Goal: Information Seeking & Learning: Learn about a topic

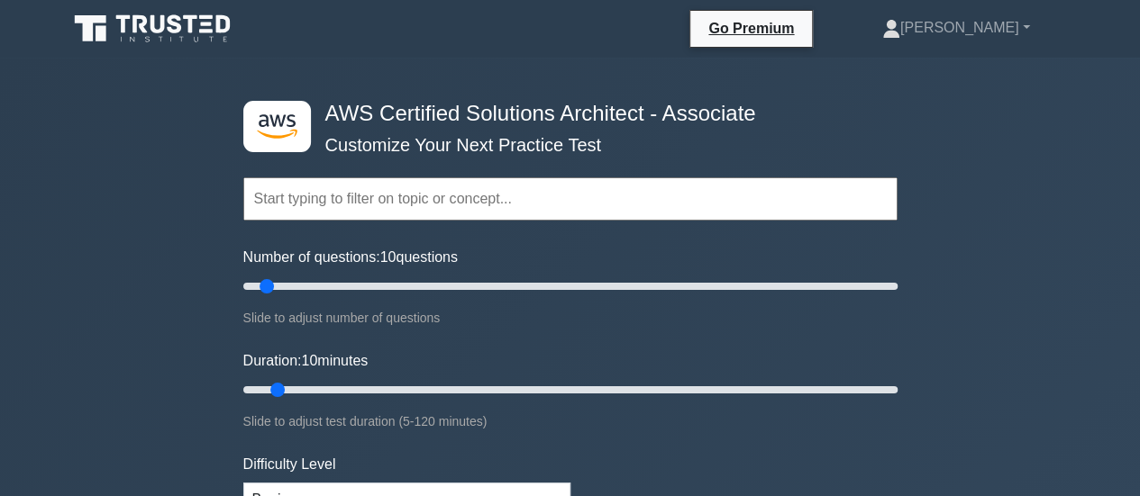
click at [655, 204] on input "text" at bounding box center [570, 199] width 654 height 43
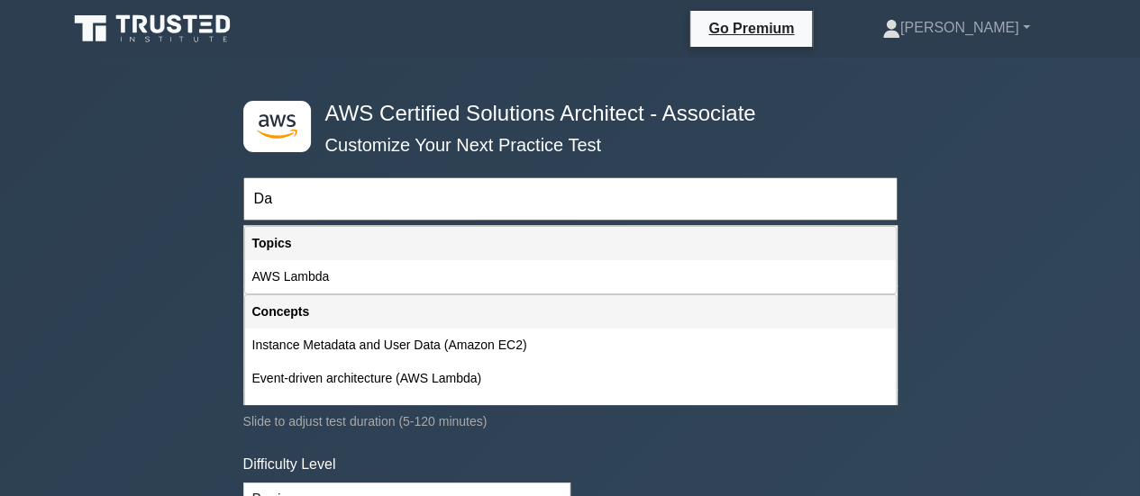
type input "D"
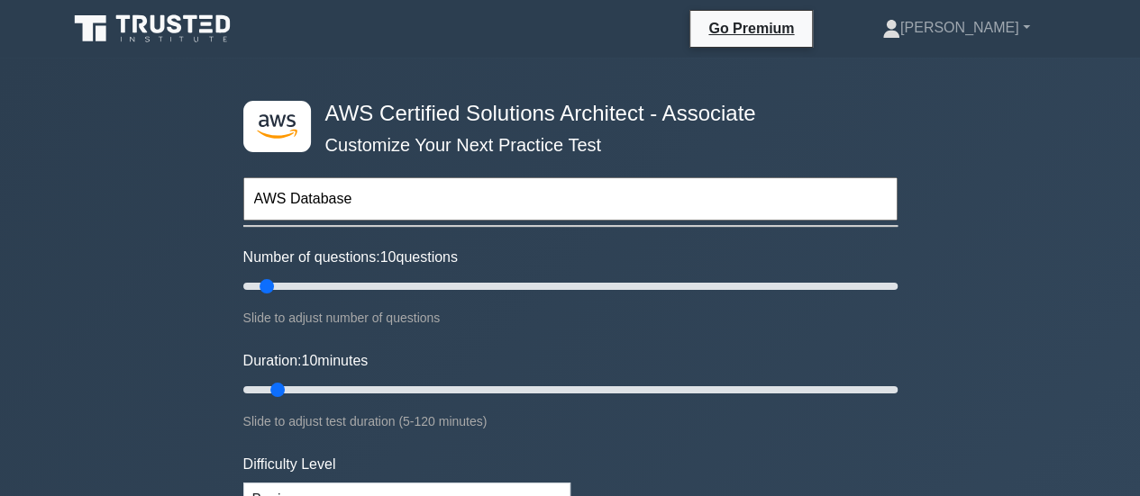
type input "AWS Database"
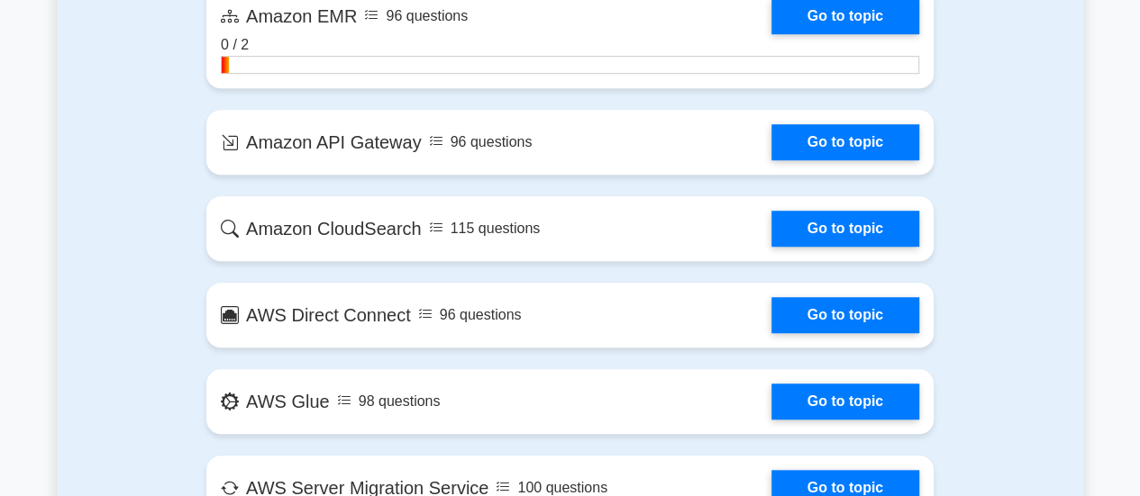
scroll to position [4021, 0]
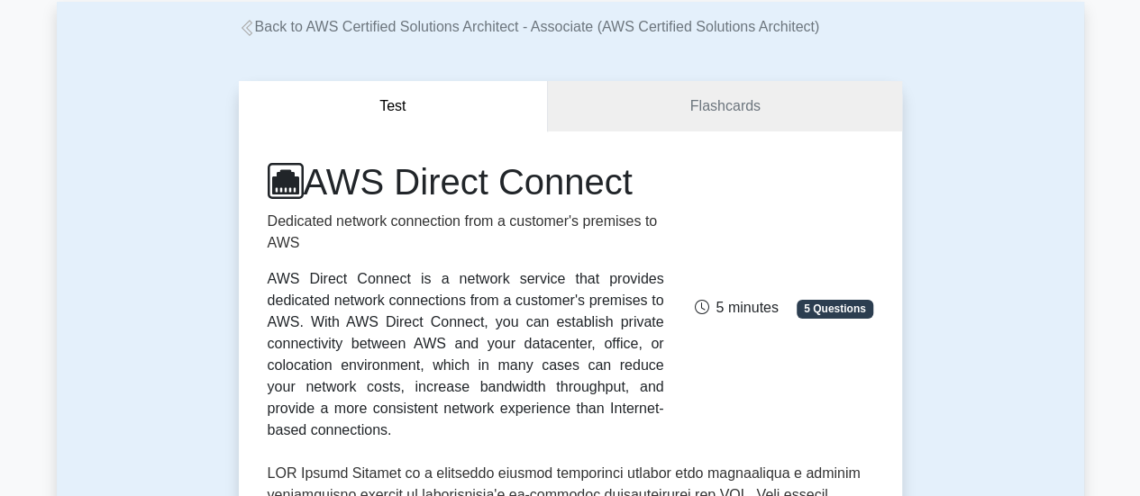
scroll to position [141, 0]
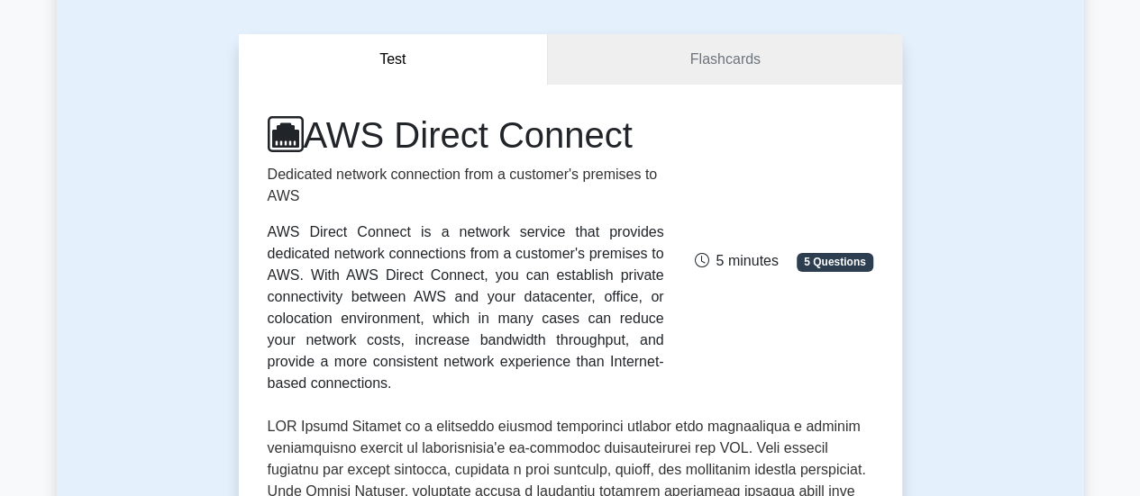
click at [420, 176] on p "Dedicated network connection from a customer's premises to AWS" at bounding box center [466, 185] width 396 height 43
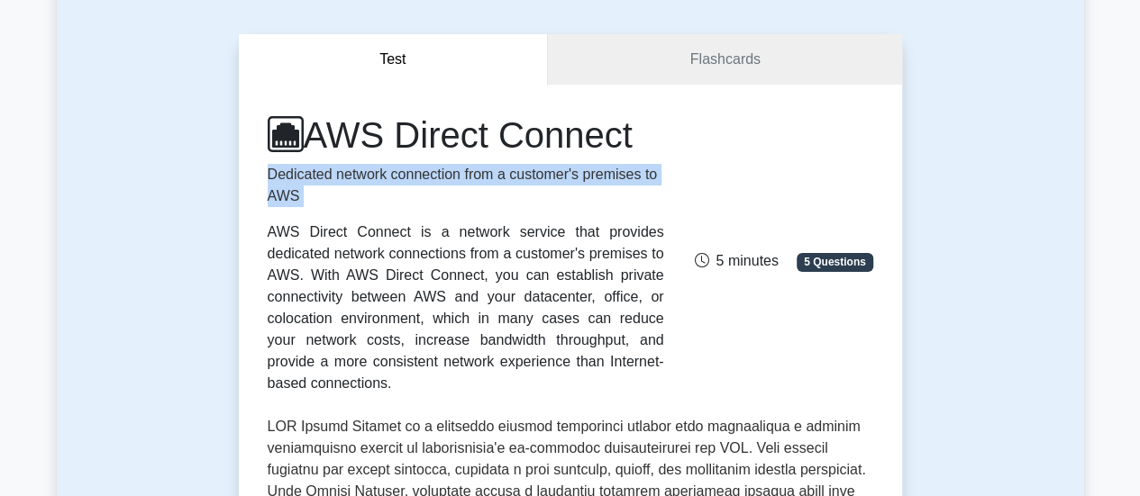
click at [420, 176] on p "Dedicated network connection from a customer's premises to AWS" at bounding box center [466, 185] width 396 height 43
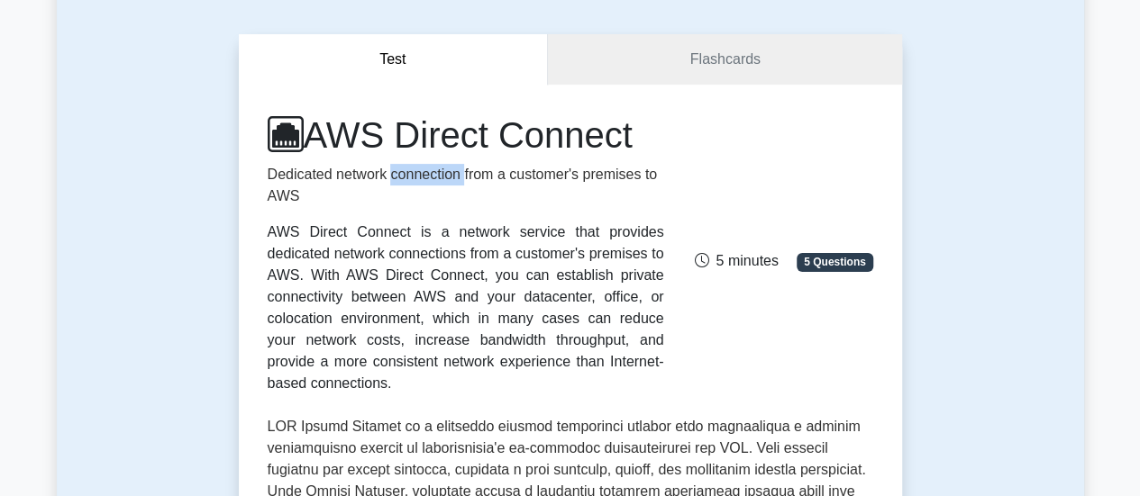
click at [420, 176] on p "Dedicated network connection from a customer's premises to AWS" at bounding box center [466, 185] width 396 height 43
click at [495, 173] on p "Dedicated network connection from a customer's premises to AWS" at bounding box center [466, 185] width 396 height 43
click at [457, 242] on div "AWS Direct Connect is a network service that provides dedicated network connect…" at bounding box center [466, 308] width 396 height 173
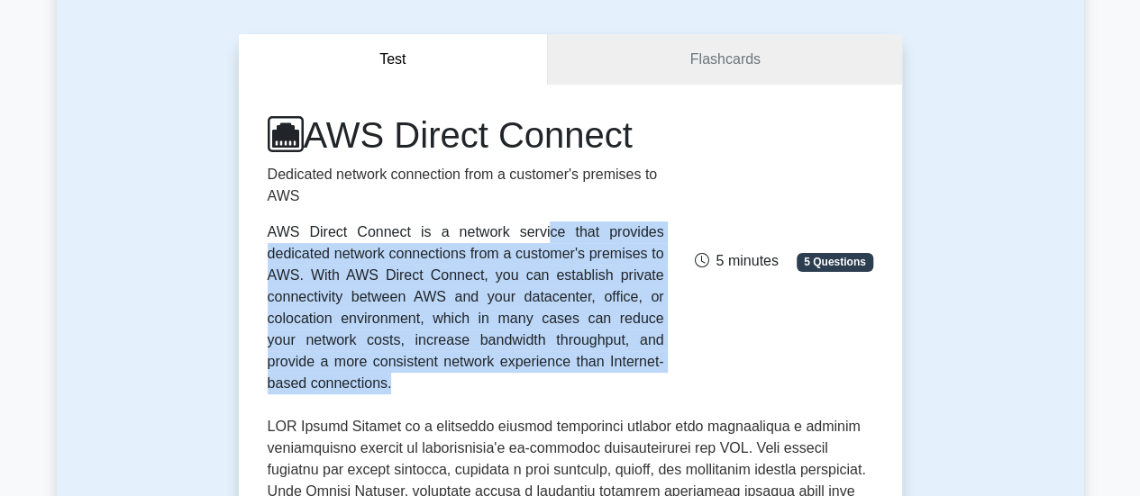
click at [457, 242] on div "AWS Direct Connect is a network service that provides dedicated network connect…" at bounding box center [466, 308] width 396 height 173
click at [504, 255] on div "AWS Direct Connect is a network service that provides dedicated network connect…" at bounding box center [466, 308] width 396 height 173
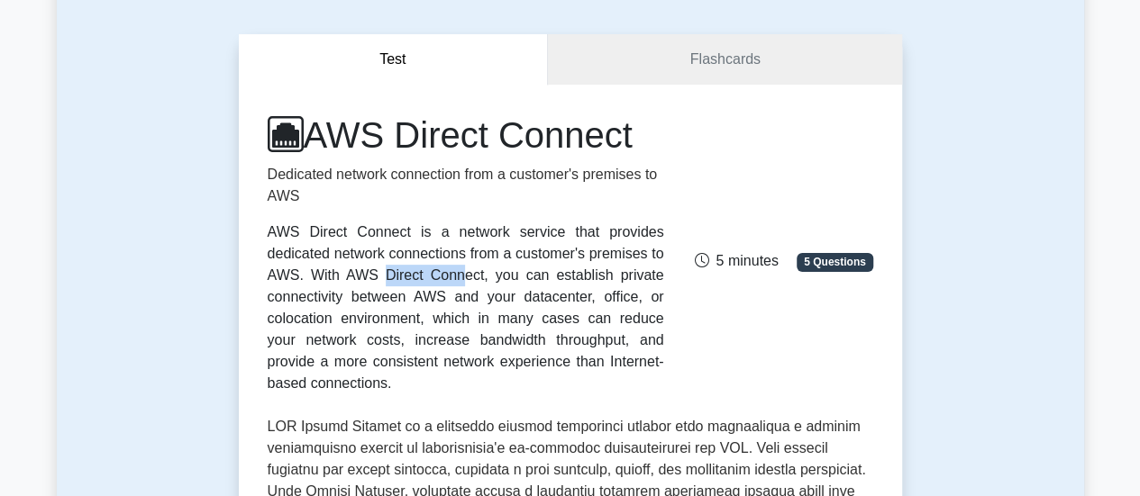
click at [504, 255] on div "AWS Direct Connect is a network service that provides dedicated network connect…" at bounding box center [466, 308] width 396 height 173
click at [553, 280] on div "AWS Direct Connect is a network service that provides dedicated network connect…" at bounding box center [466, 308] width 396 height 173
click at [349, 300] on div "AWS Direct Connect is a network service that provides dedicated network connect…" at bounding box center [466, 308] width 396 height 173
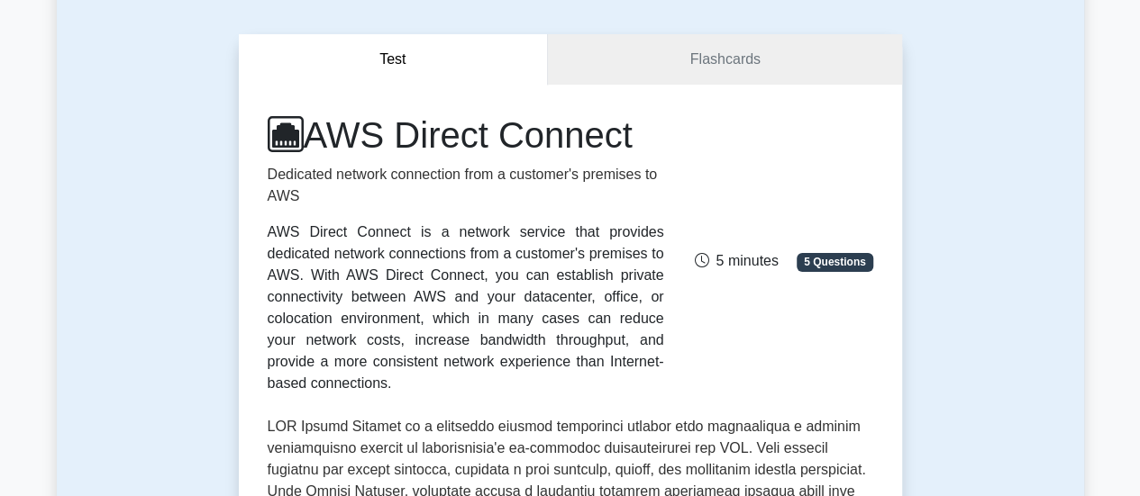
click at [449, 174] on p "Dedicated network connection from a customer's premises to AWS" at bounding box center [466, 185] width 396 height 43
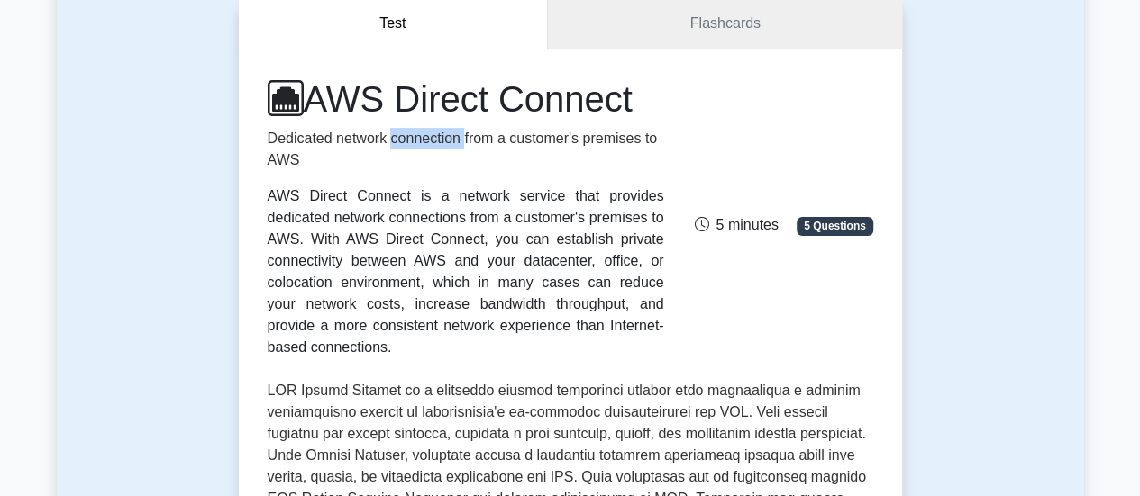
scroll to position [255, 0]
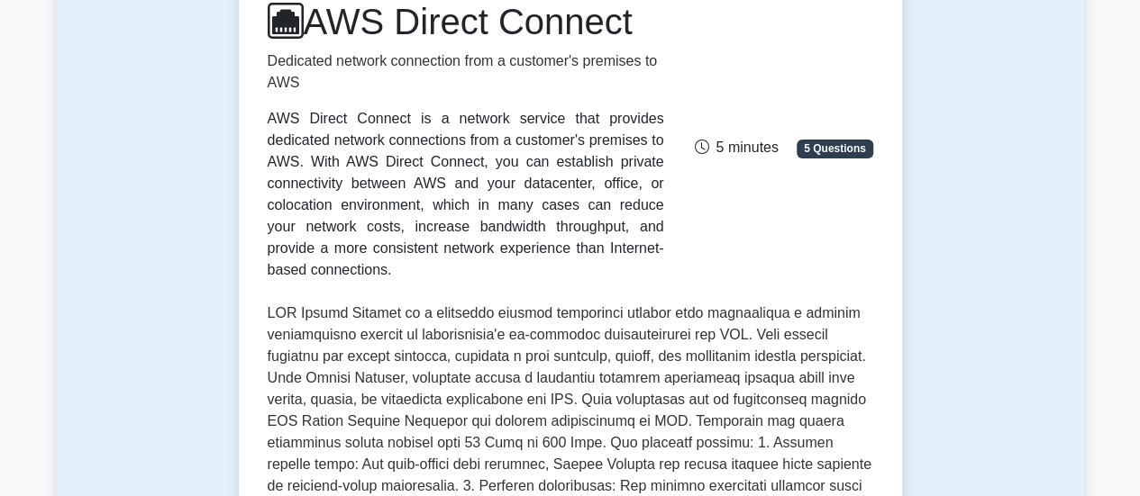
click at [341, 145] on div "AWS Direct Connect is a network service that provides dedicated network connect…" at bounding box center [466, 194] width 396 height 173
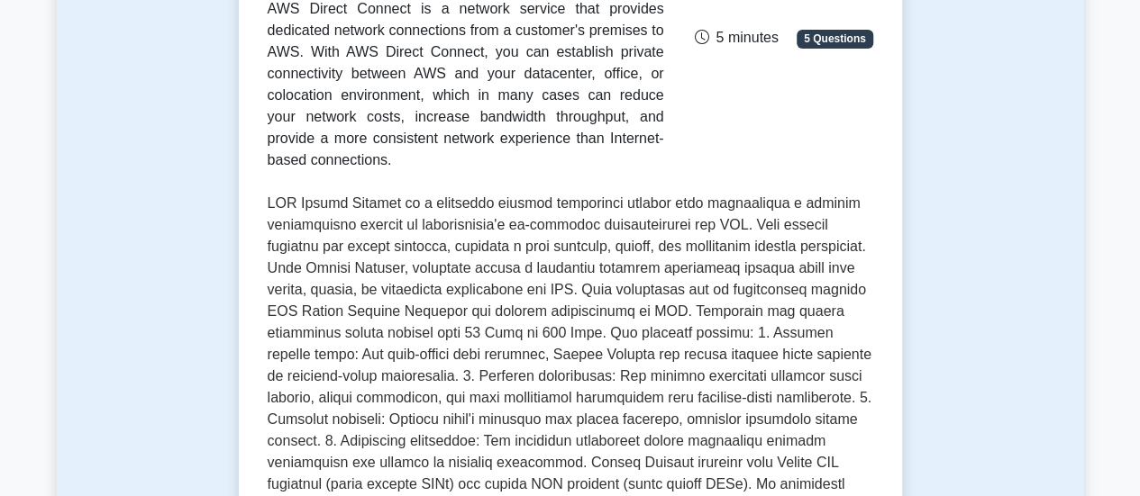
scroll to position [427, 0]
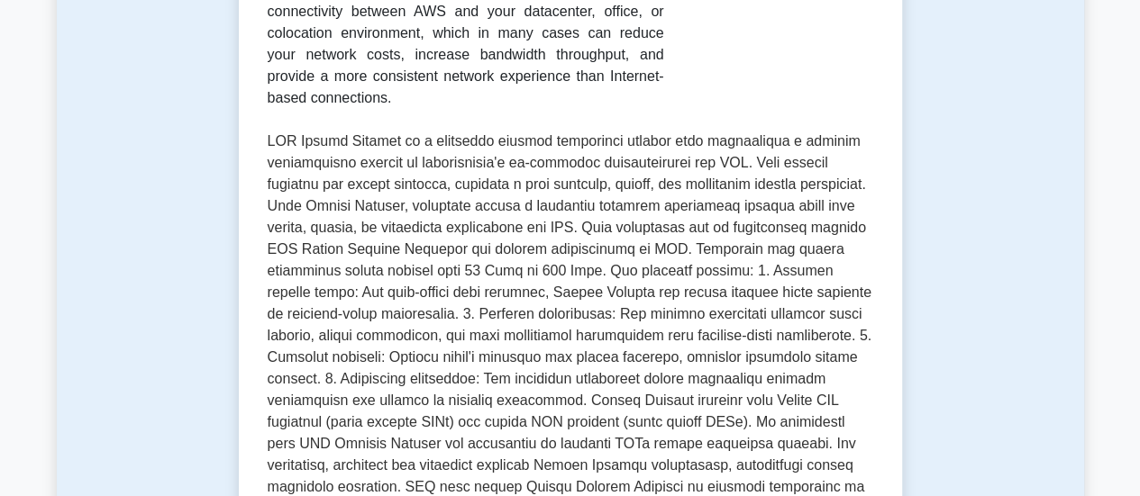
click at [659, 131] on p at bounding box center [570, 369] width 605 height 476
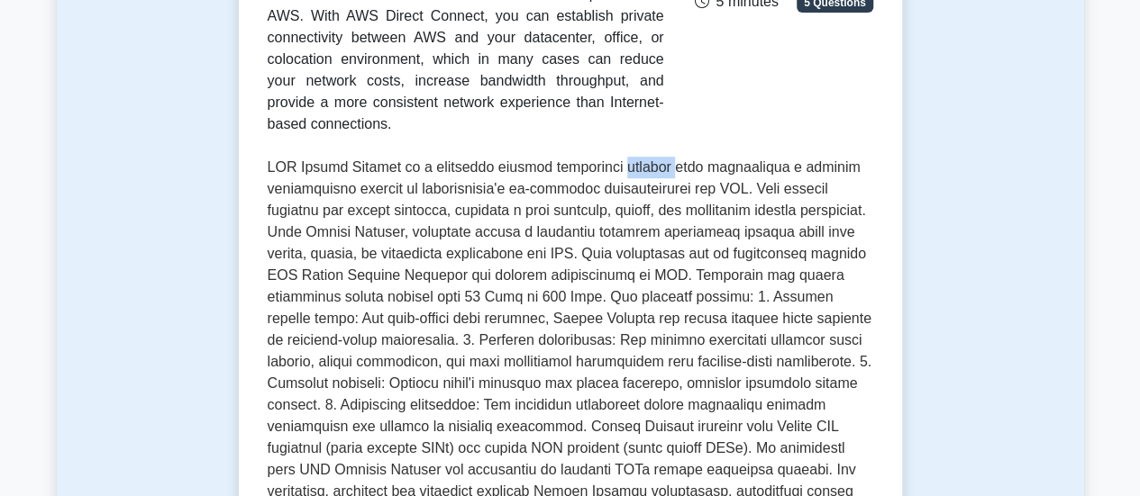
scroll to position [396, 0]
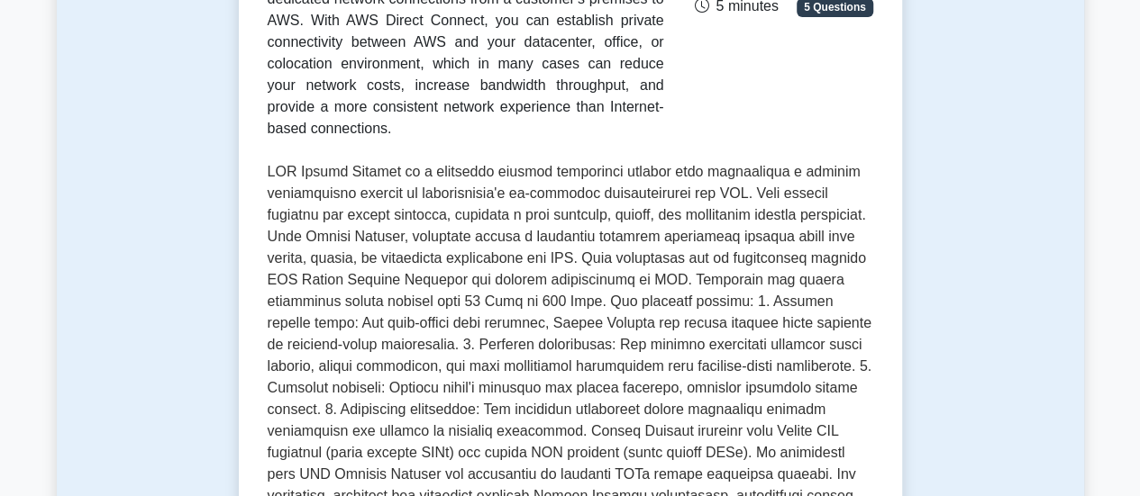
click at [442, 176] on p at bounding box center [570, 399] width 605 height 476
click at [535, 174] on p at bounding box center [570, 399] width 605 height 476
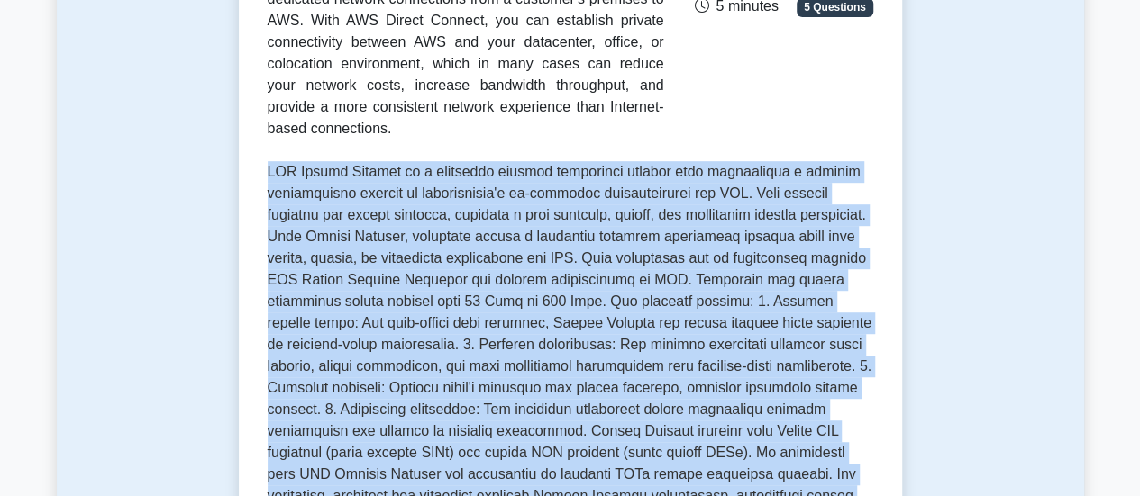
click at [535, 174] on p at bounding box center [570, 399] width 605 height 476
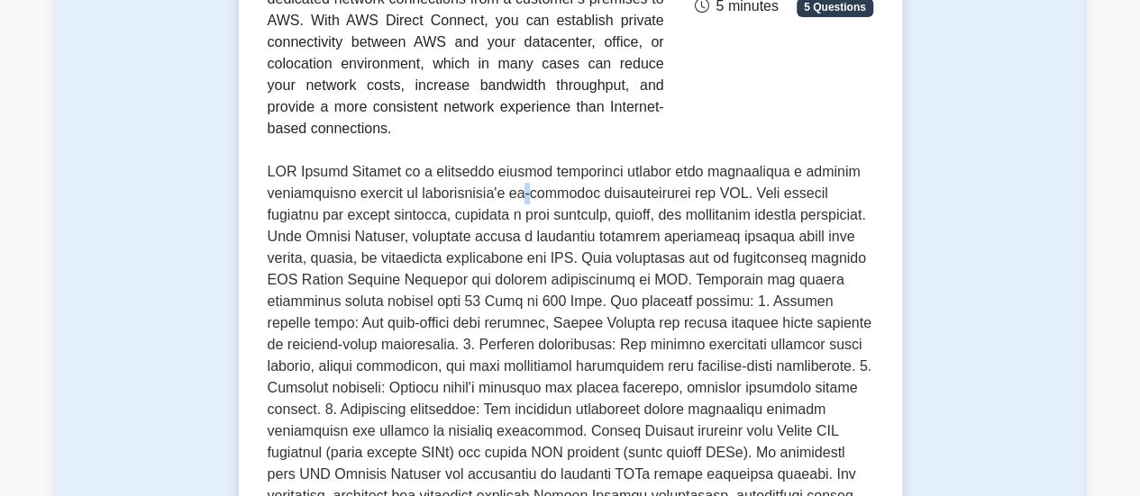
click at [535, 174] on p at bounding box center [570, 399] width 605 height 476
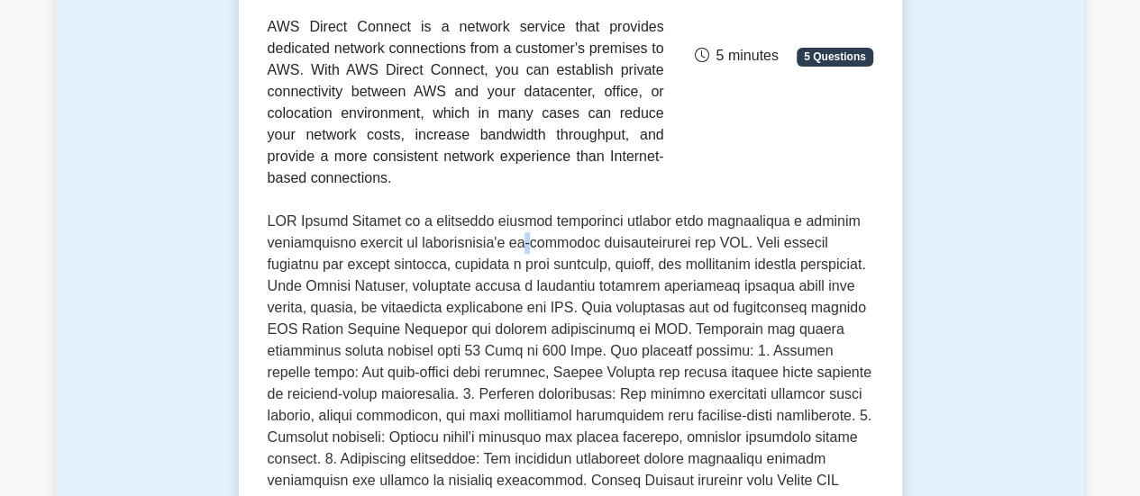
scroll to position [346, 0]
click at [617, 271] on p at bounding box center [570, 450] width 605 height 476
click at [649, 316] on p at bounding box center [570, 450] width 605 height 476
click at [580, 336] on p at bounding box center [570, 450] width 605 height 476
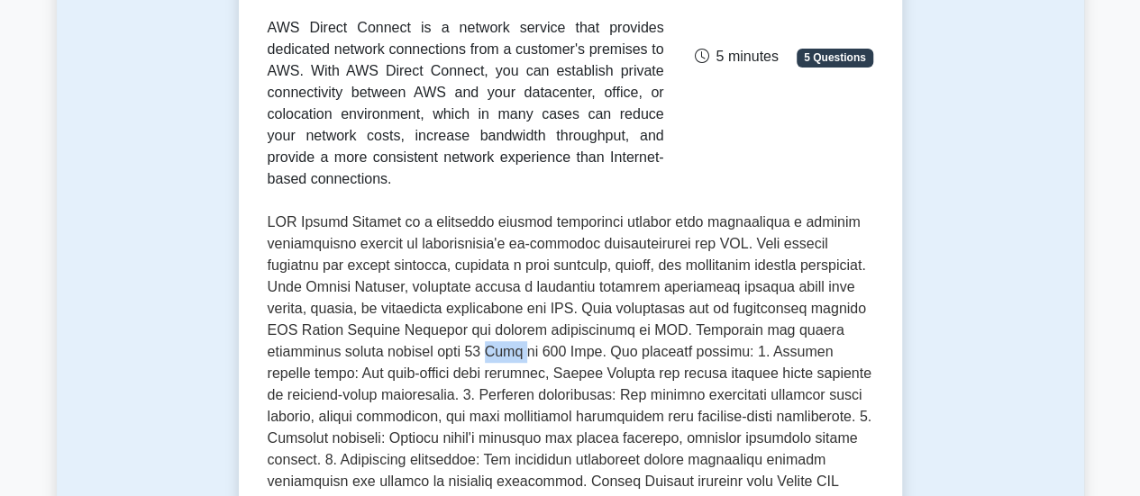
click at [580, 336] on p at bounding box center [570, 450] width 605 height 476
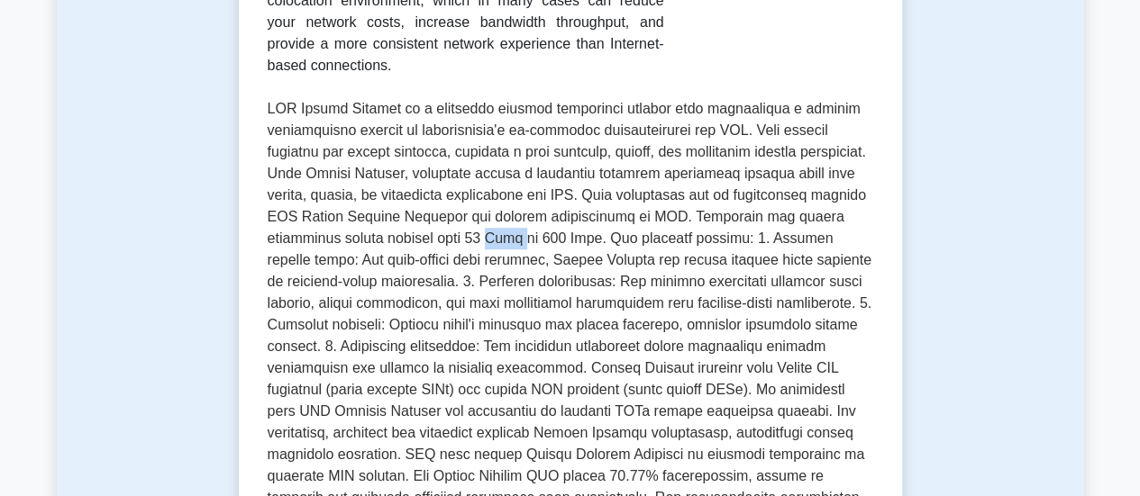
scroll to position [459, 0]
click at [460, 247] on p at bounding box center [570, 337] width 605 height 476
click at [602, 236] on p at bounding box center [570, 337] width 605 height 476
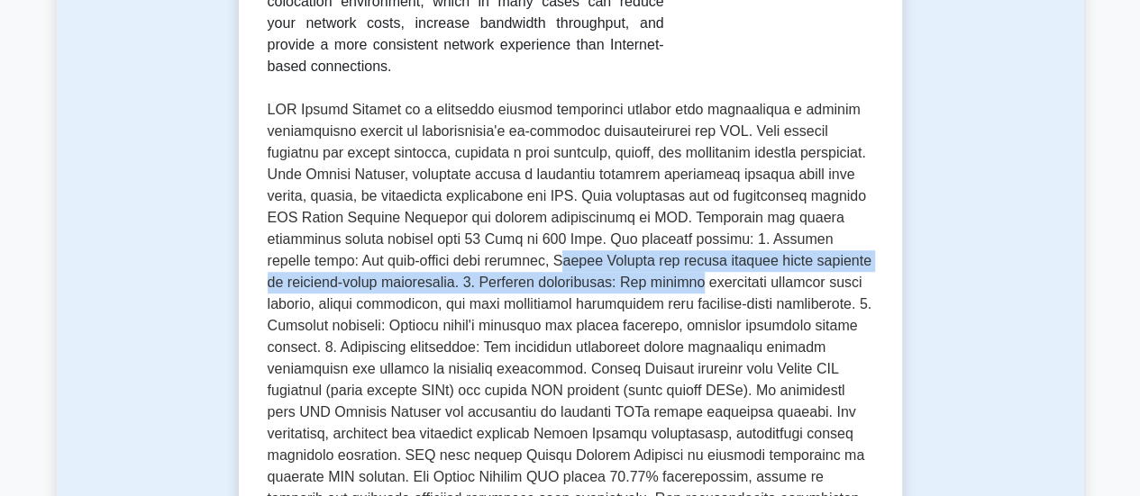
drag, startPoint x: 625, startPoint y: 241, endPoint x: 842, endPoint y: 251, distance: 216.5
click at [842, 251] on p at bounding box center [570, 337] width 605 height 476
click at [804, 239] on p at bounding box center [570, 337] width 605 height 476
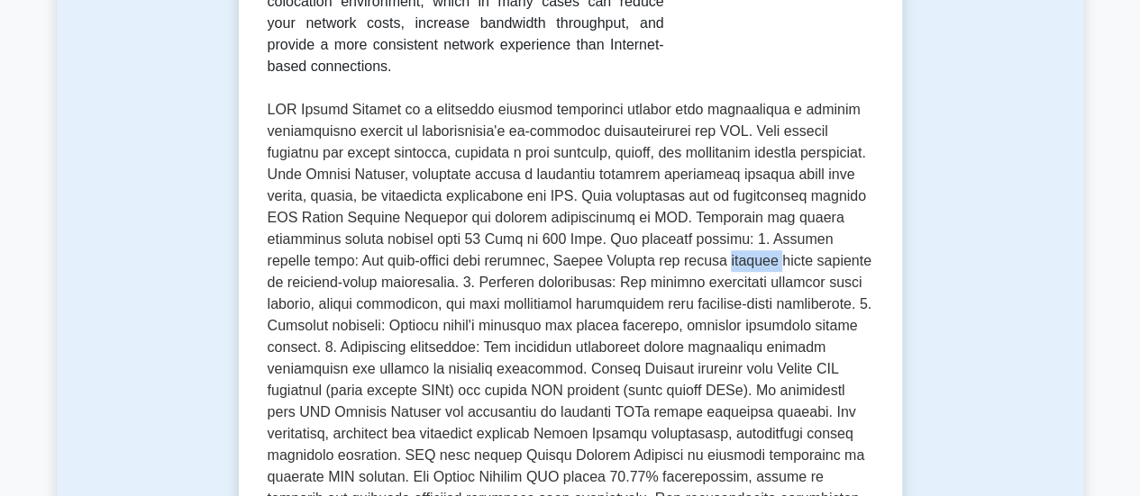
click at [804, 239] on p at bounding box center [570, 337] width 605 height 476
click at [550, 265] on p at bounding box center [570, 337] width 605 height 476
click at [705, 264] on p at bounding box center [570, 337] width 605 height 476
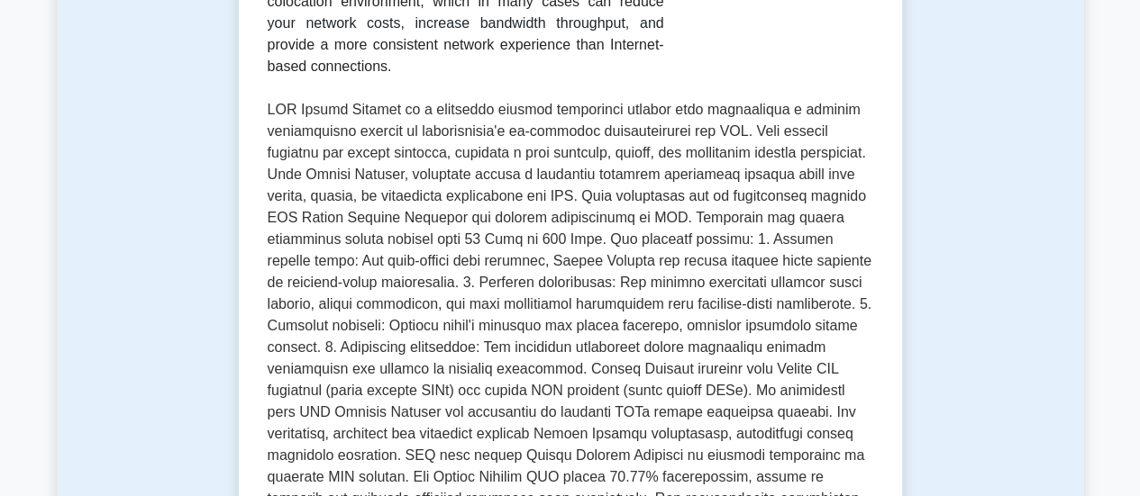
click at [611, 306] on p at bounding box center [570, 337] width 605 height 476
click at [769, 305] on p at bounding box center [570, 337] width 605 height 476
click at [589, 348] on p at bounding box center [570, 337] width 605 height 476
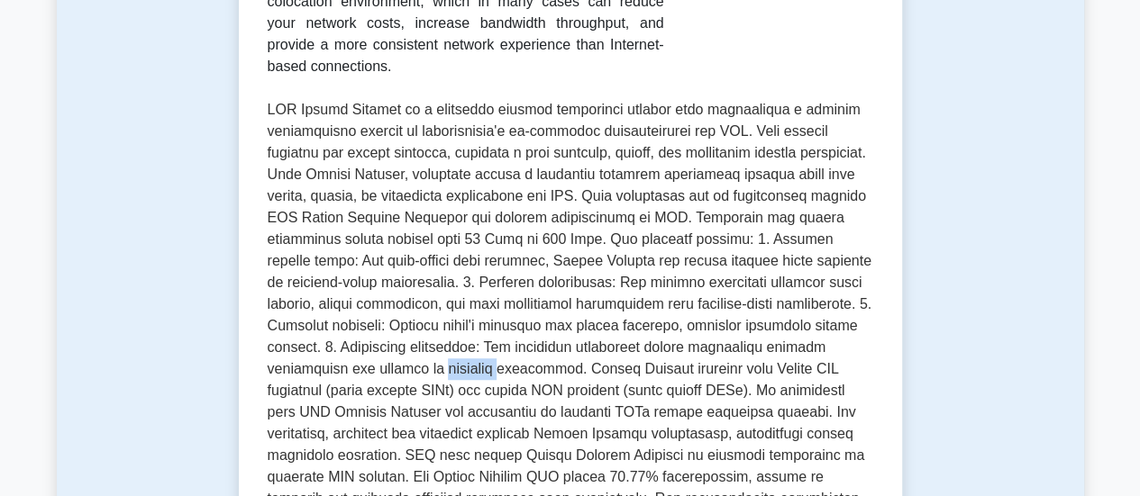
click at [589, 348] on p at bounding box center [570, 337] width 605 height 476
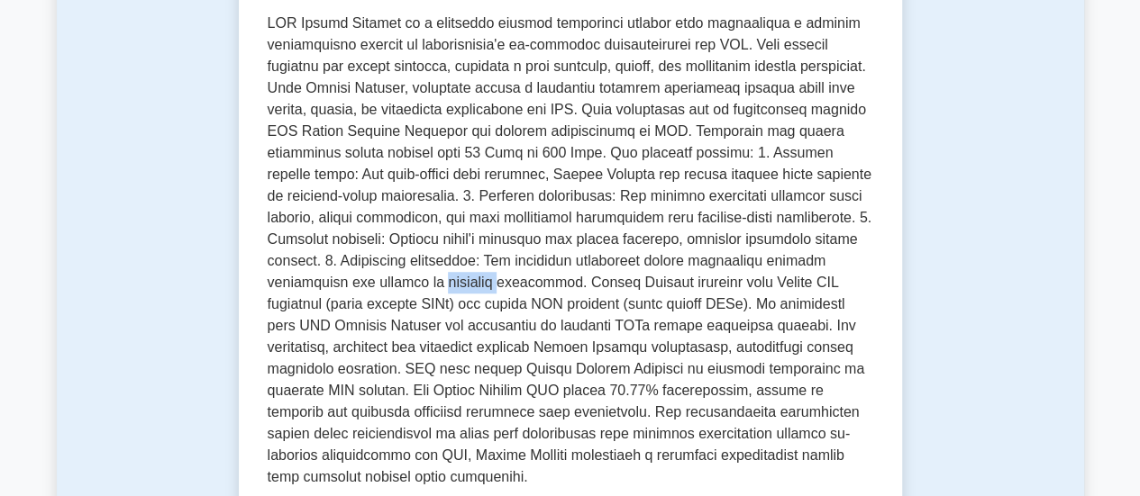
scroll to position [546, 0]
click at [730, 259] on p at bounding box center [570, 250] width 605 height 476
click at [352, 283] on p at bounding box center [570, 250] width 605 height 476
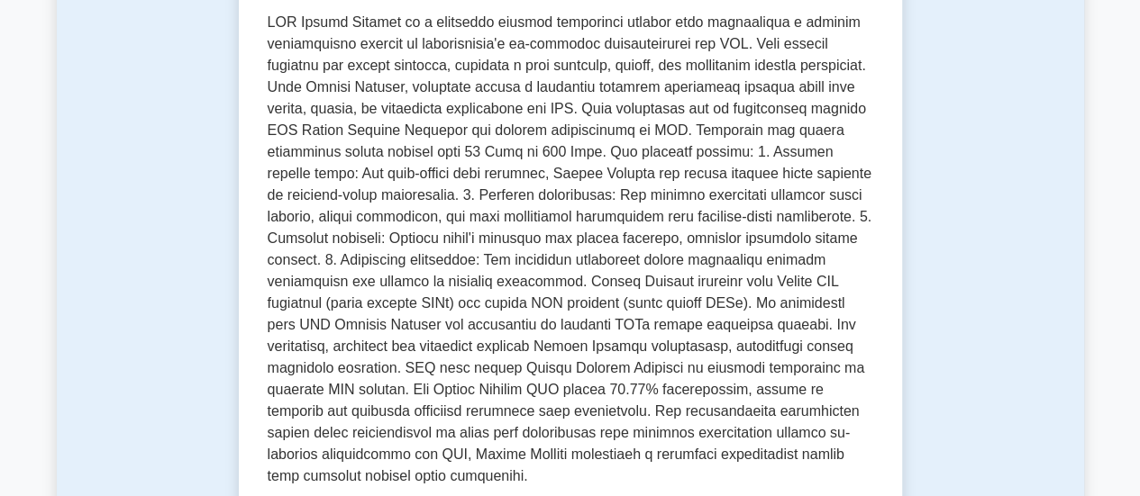
click at [521, 287] on p at bounding box center [570, 250] width 605 height 476
click at [610, 280] on p at bounding box center [570, 250] width 605 height 476
click at [697, 244] on p at bounding box center [570, 250] width 605 height 476
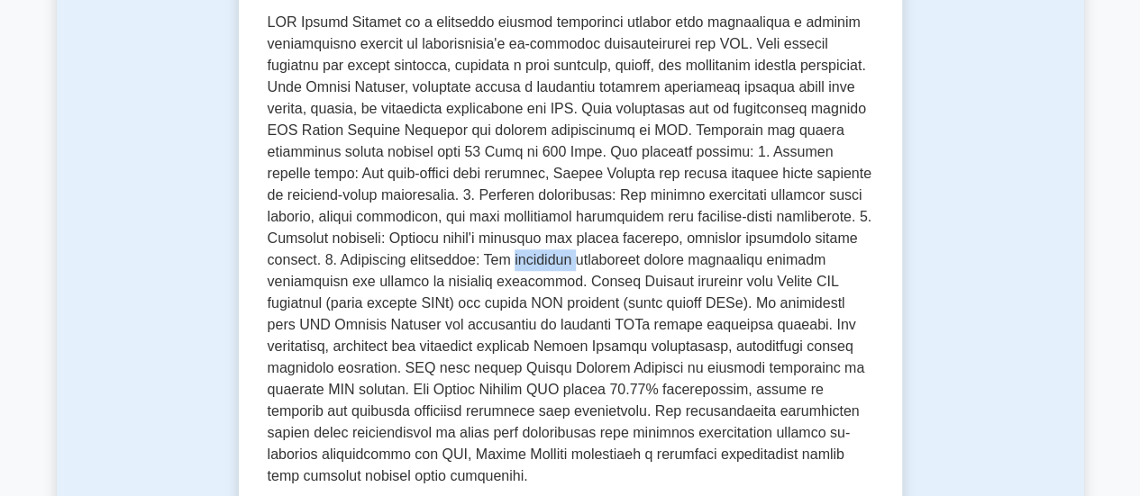
click at [697, 244] on p at bounding box center [570, 250] width 605 height 476
click at [777, 239] on p at bounding box center [570, 250] width 605 height 476
click at [303, 269] on p at bounding box center [570, 250] width 605 height 476
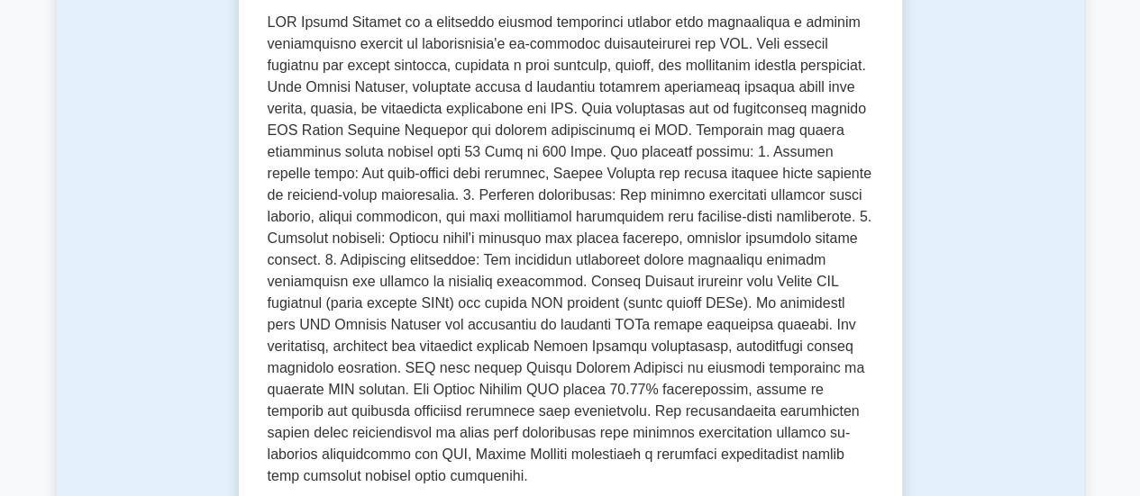
click at [595, 260] on p at bounding box center [570, 250] width 605 height 476
click at [647, 260] on p at bounding box center [570, 250] width 605 height 476
click at [778, 260] on p at bounding box center [570, 250] width 605 height 476
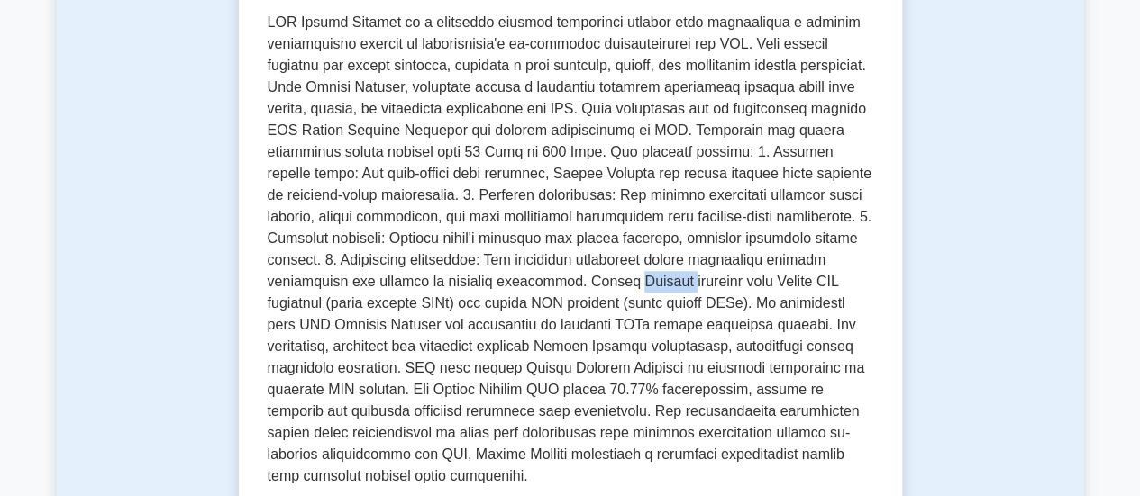
click at [778, 260] on p at bounding box center [570, 250] width 605 height 476
click at [330, 288] on p at bounding box center [570, 250] width 605 height 476
click at [436, 282] on p at bounding box center [570, 250] width 605 height 476
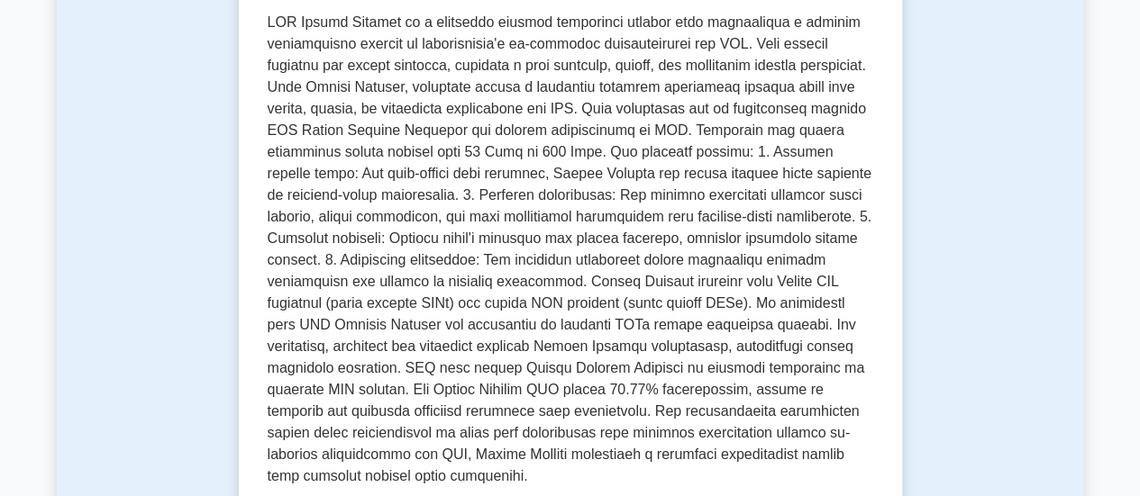
click at [561, 292] on p at bounding box center [570, 250] width 605 height 476
click at [553, 246] on p at bounding box center [570, 250] width 605 height 476
click at [607, 244] on p at bounding box center [570, 250] width 605 height 476
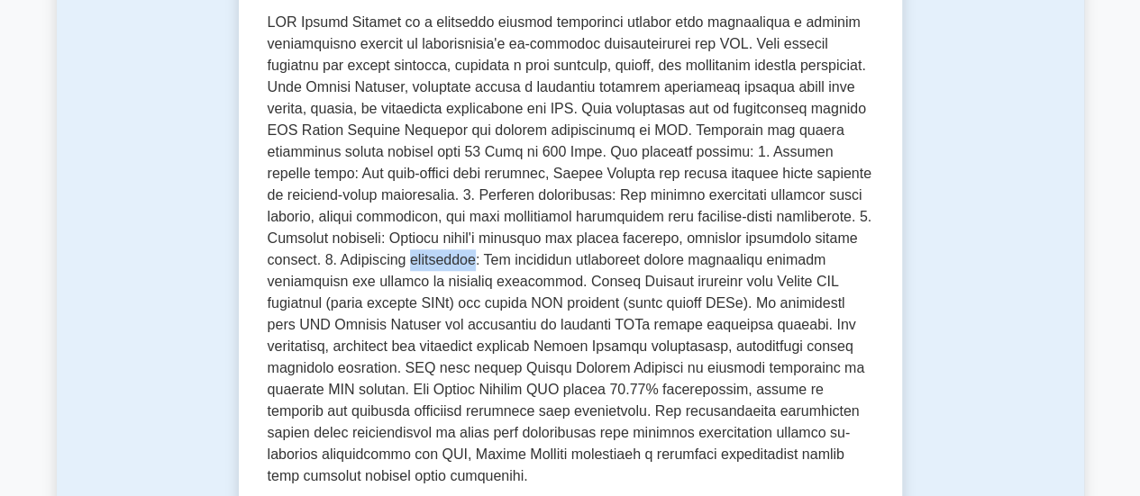
click at [607, 244] on p at bounding box center [570, 250] width 605 height 476
click at [703, 237] on p at bounding box center [570, 250] width 605 height 476
